Goal: Task Accomplishment & Management: Manage account settings

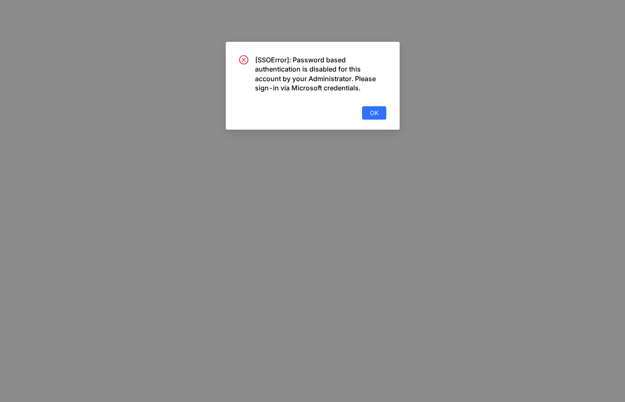
click at [366, 102] on div "[SSOError]: Password based authentication is disabled for this account by your …" at bounding box center [312, 87] width 147 height 64
click at [371, 119] on div "OK" at bounding box center [374, 112] width 24 height 13
click at [371, 111] on span "OK" at bounding box center [374, 112] width 8 height 9
